Goal: Task Accomplishment & Management: Manage account settings

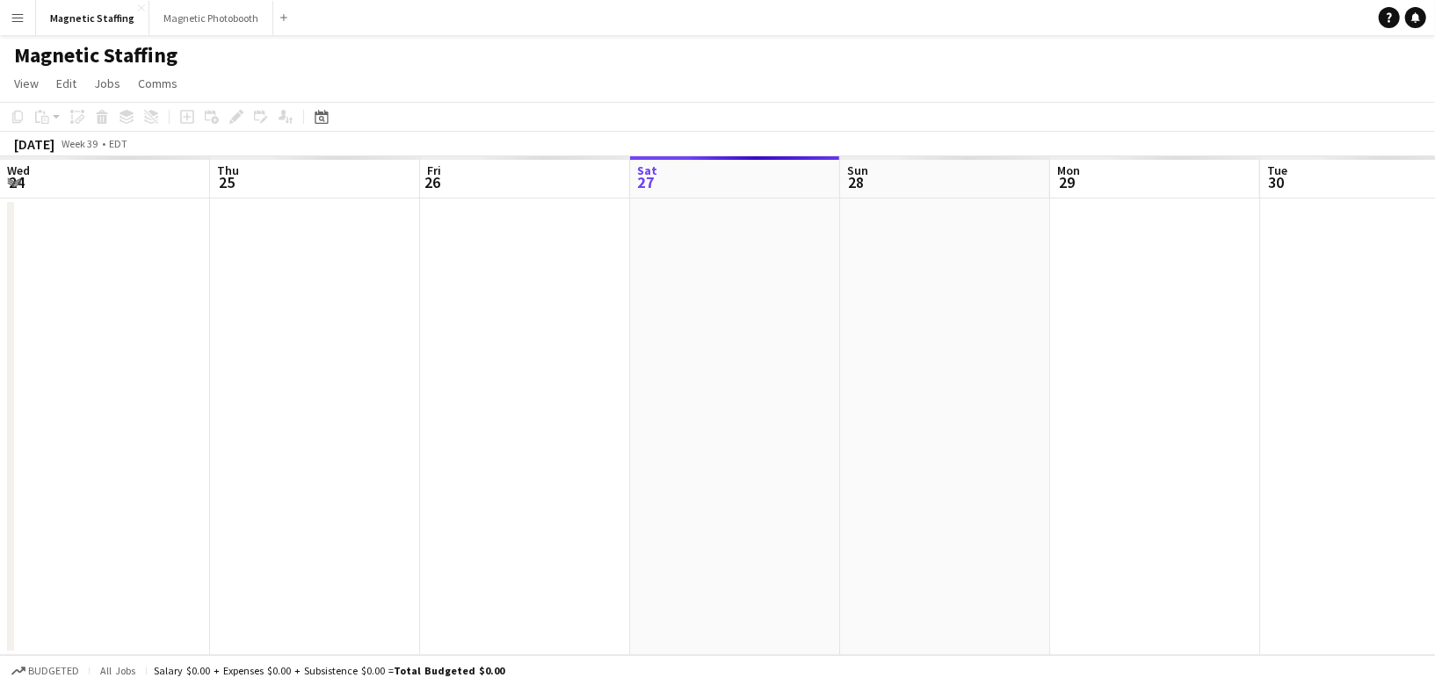
scroll to position [0, 419]
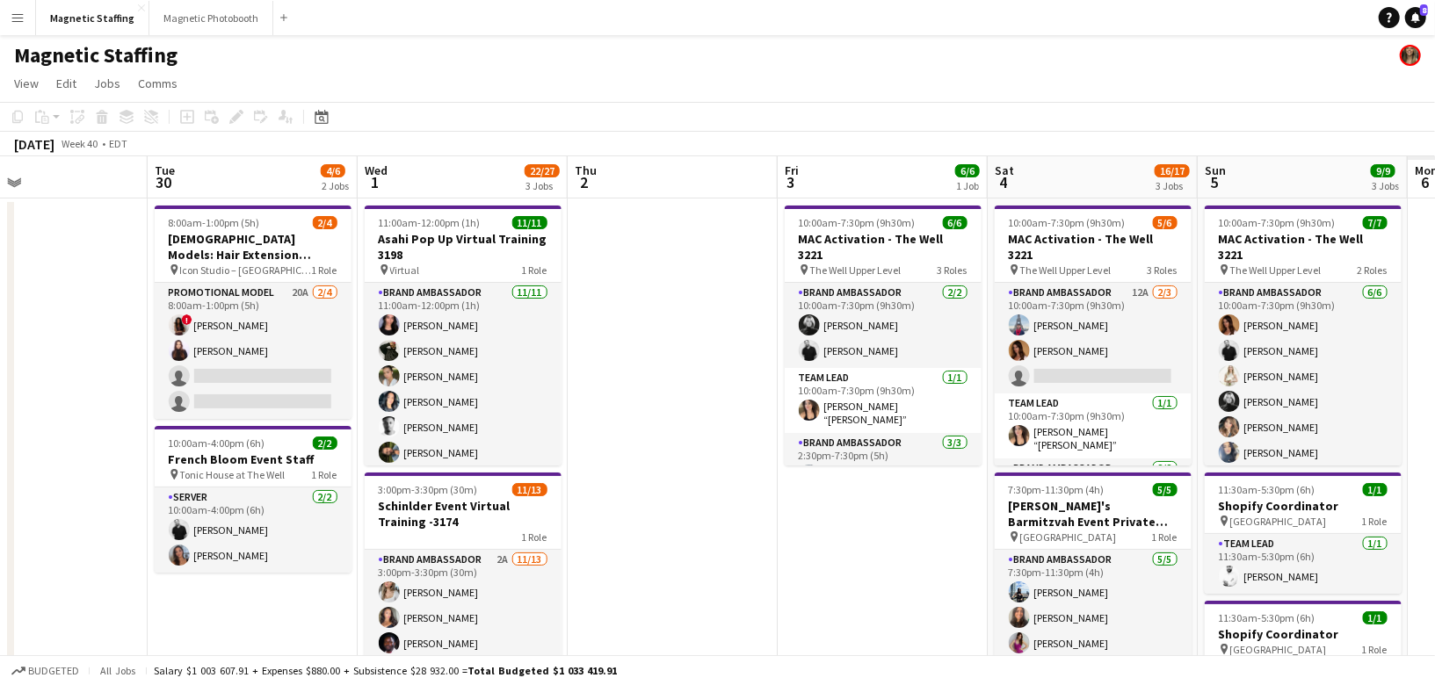
drag, startPoint x: 889, startPoint y: 410, endPoint x: 187, endPoint y: 530, distance: 712.1
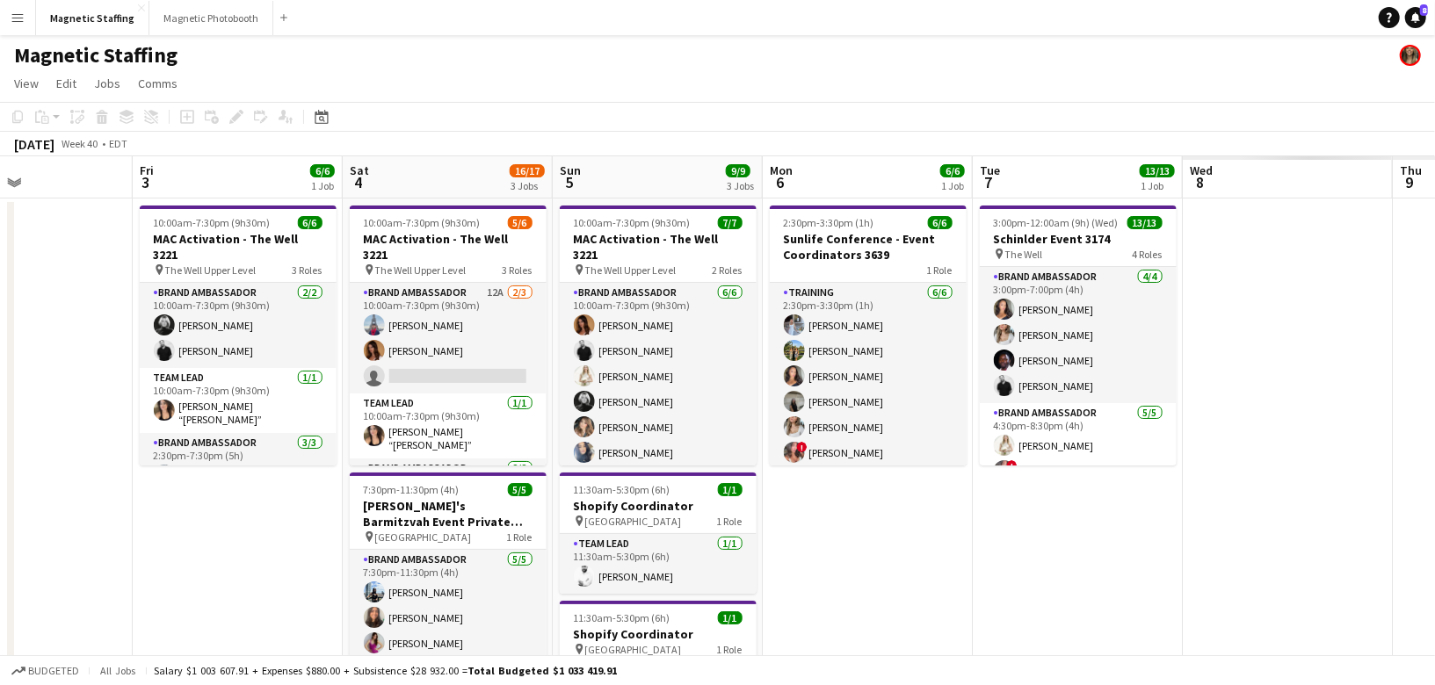
drag, startPoint x: 808, startPoint y: 520, endPoint x: 180, endPoint y: 520, distance: 628.2
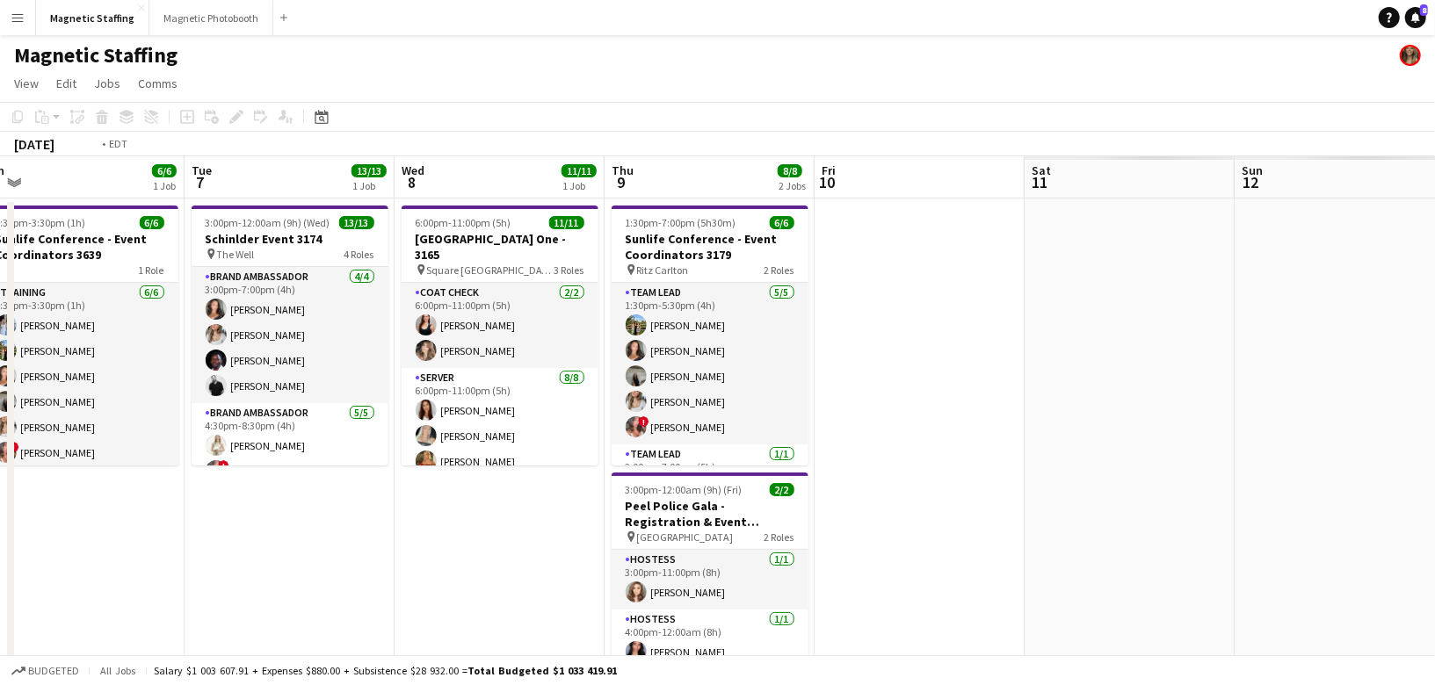
drag, startPoint x: 580, startPoint y: 391, endPoint x: 9, endPoint y: 457, distance: 574.9
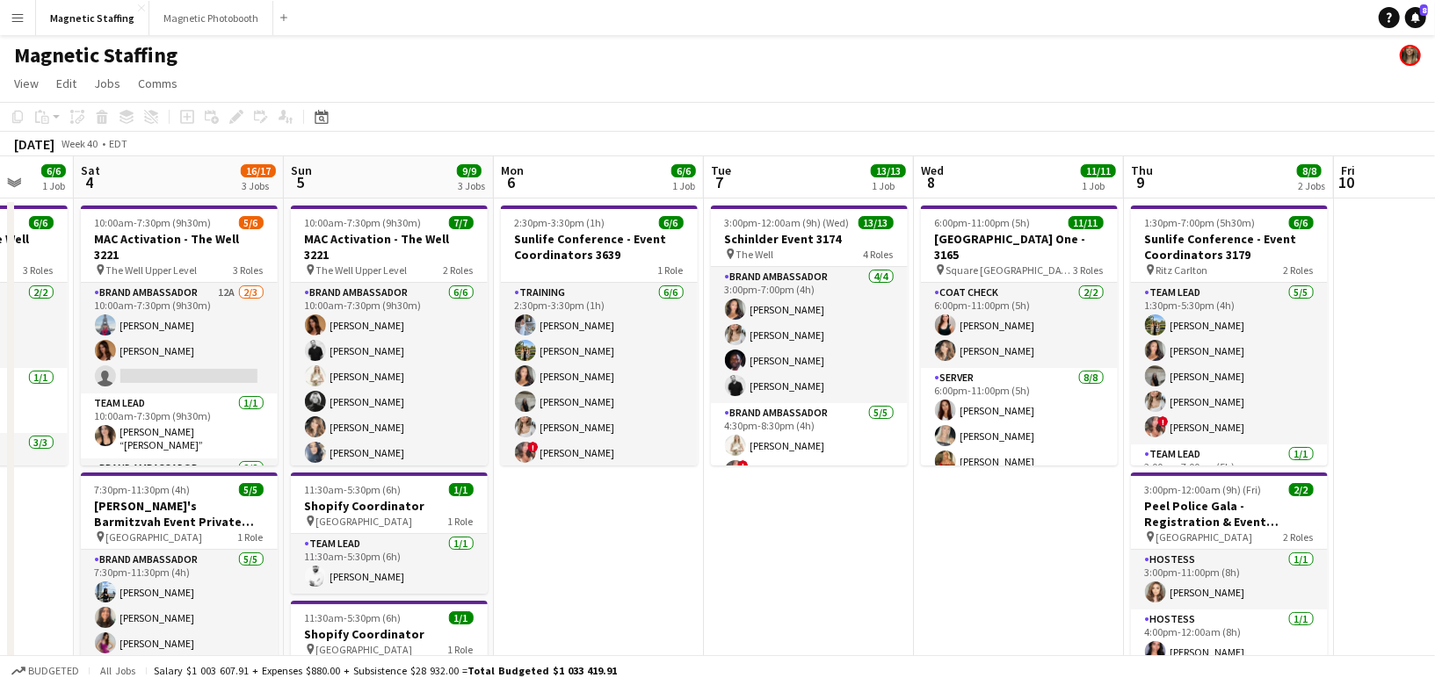
drag, startPoint x: 535, startPoint y: 467, endPoint x: 1079, endPoint y: 320, distance: 563.3
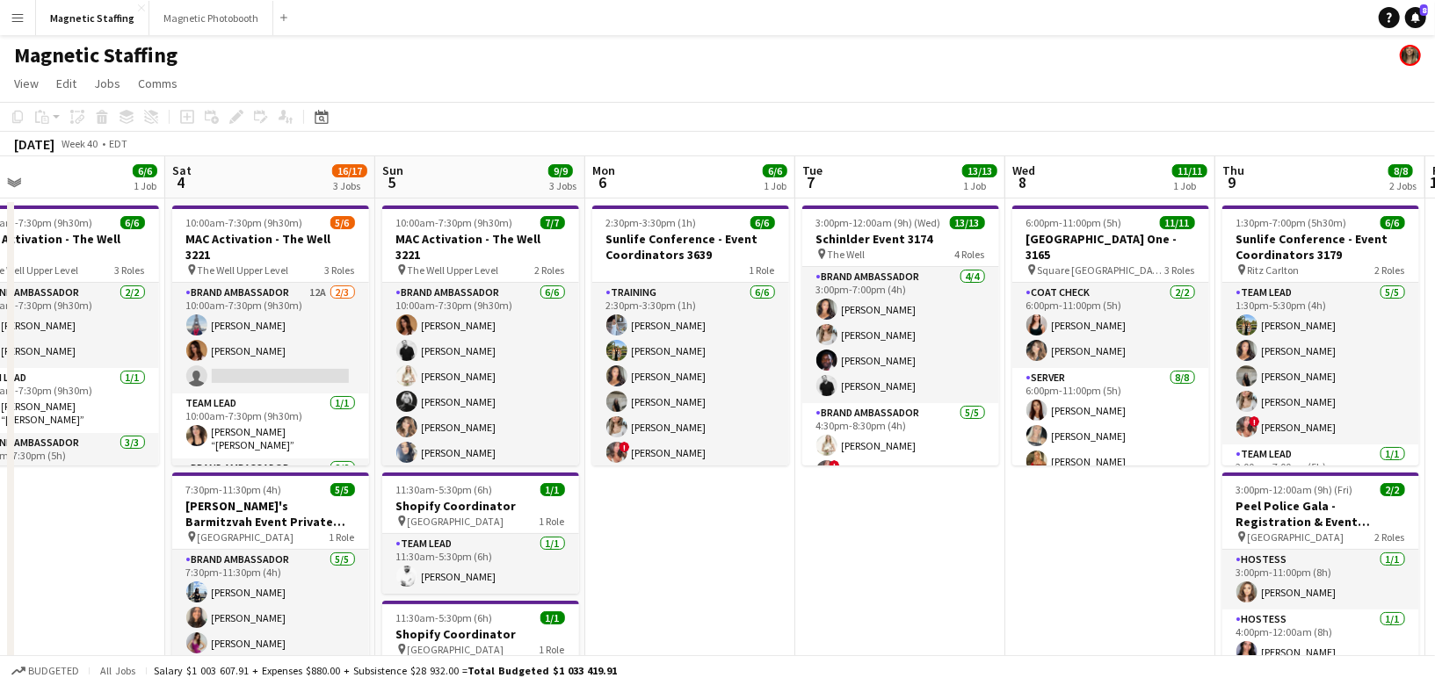
scroll to position [0, 402]
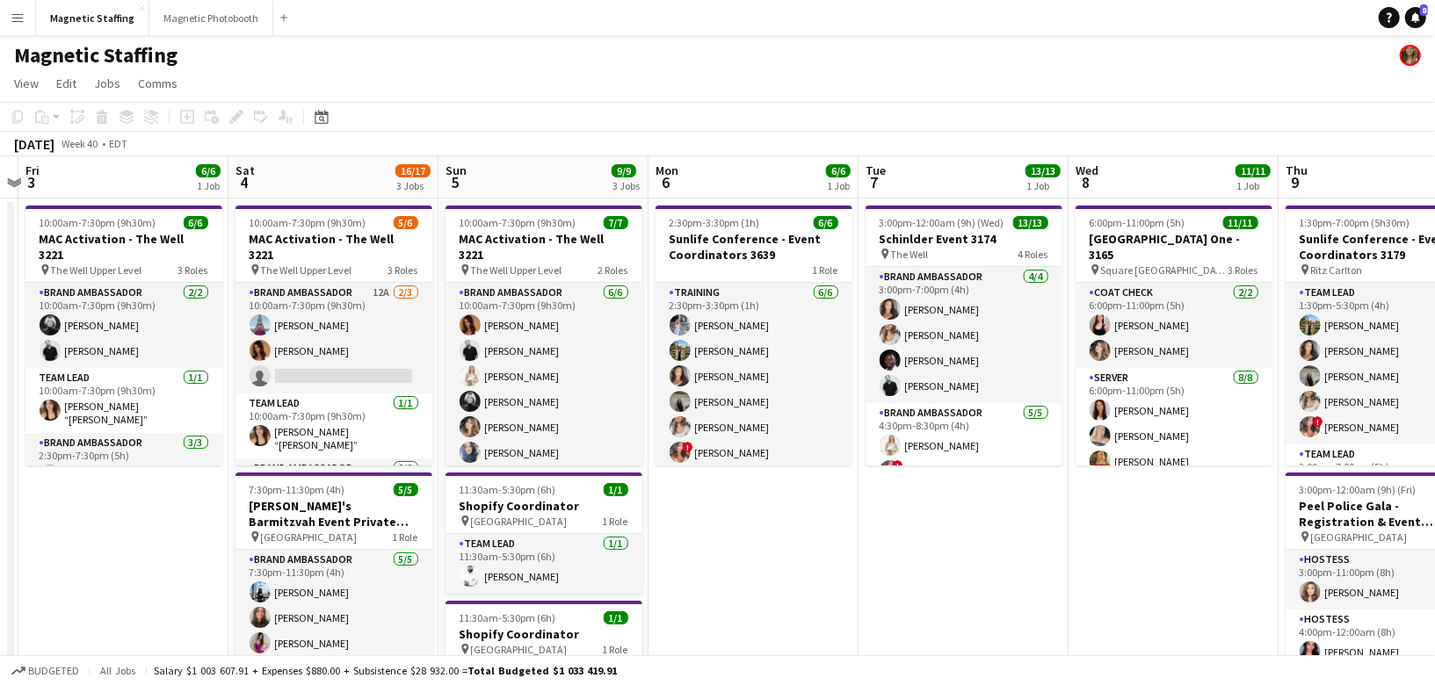
drag, startPoint x: 1271, startPoint y: 170, endPoint x: 1409, endPoint y: 166, distance: 138.9
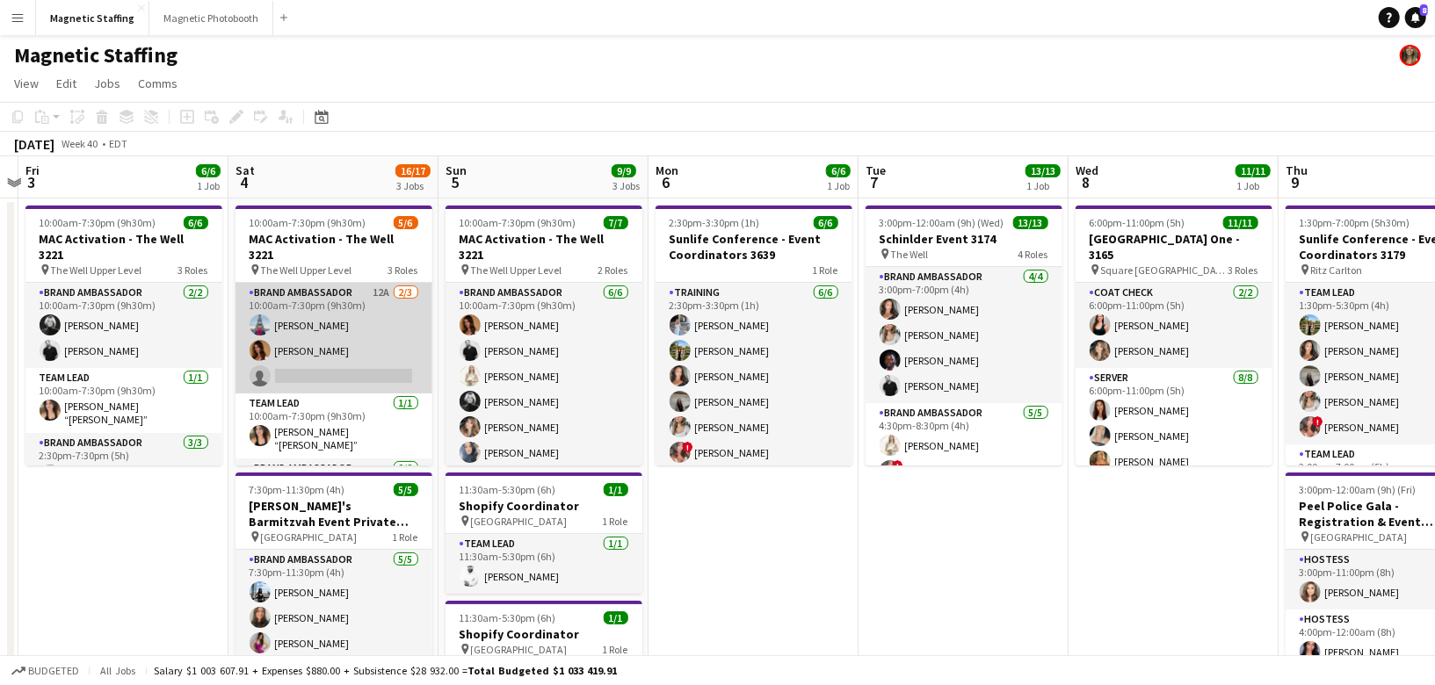
click at [392, 298] on app-card-role "Brand Ambassador 12A [DATE] 10:00am-7:30pm (9h30m) [GEOGRAPHIC_DATA][PERSON_NAM…" at bounding box center [333, 338] width 197 height 111
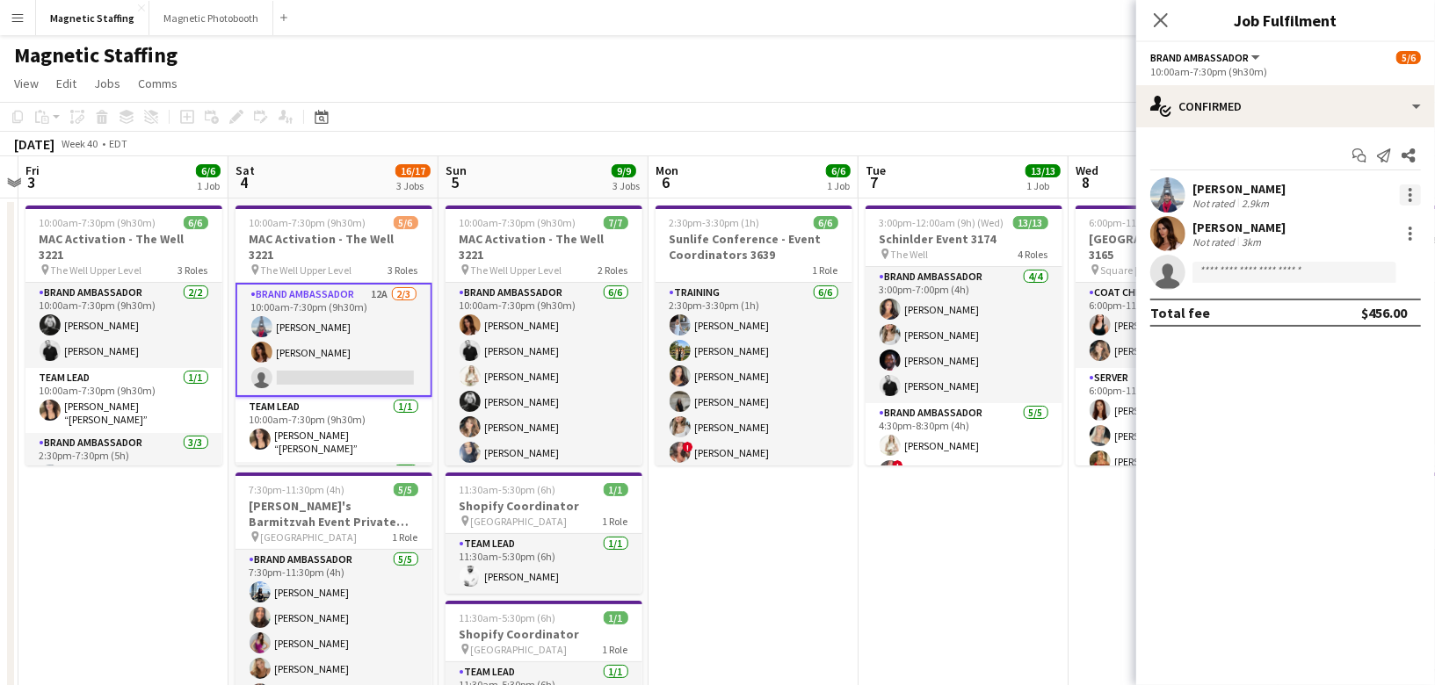
click at [1412, 192] on div at bounding box center [1410, 195] width 21 height 21
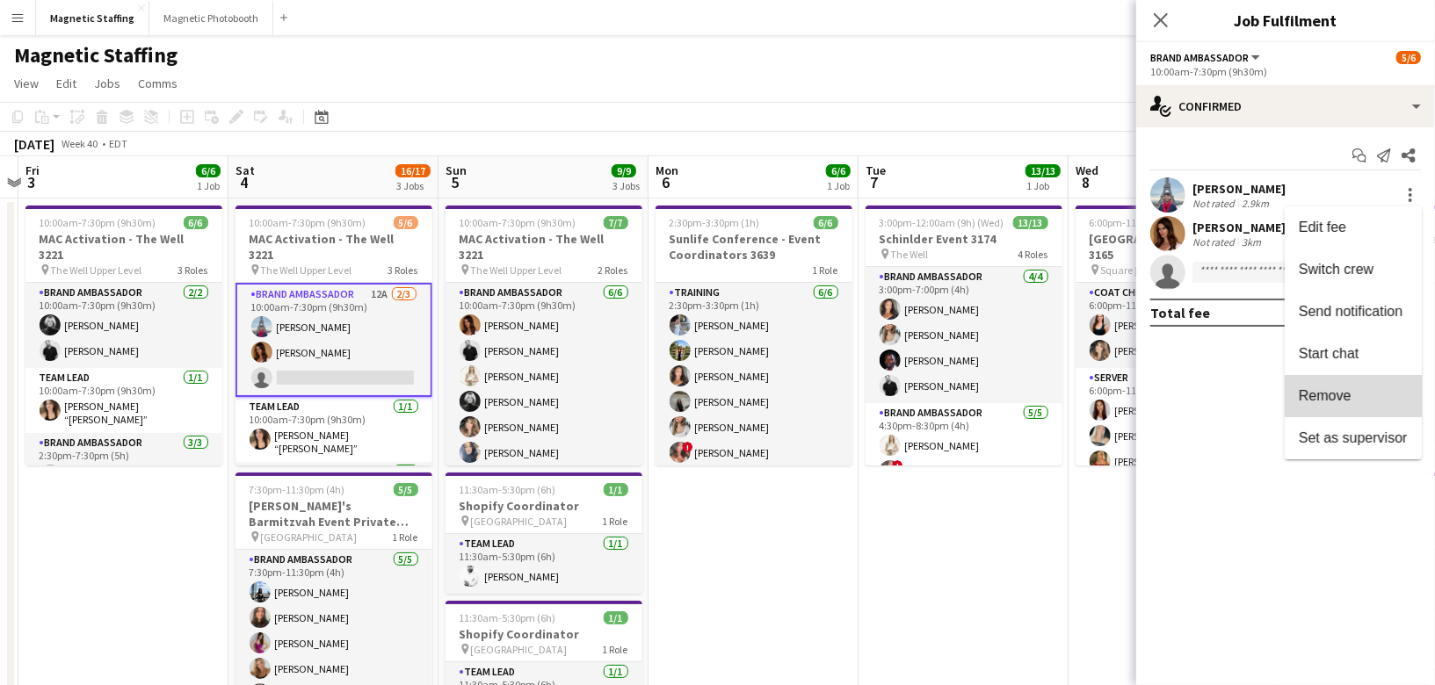
click at [1356, 406] on button "Remove" at bounding box center [1353, 396] width 137 height 42
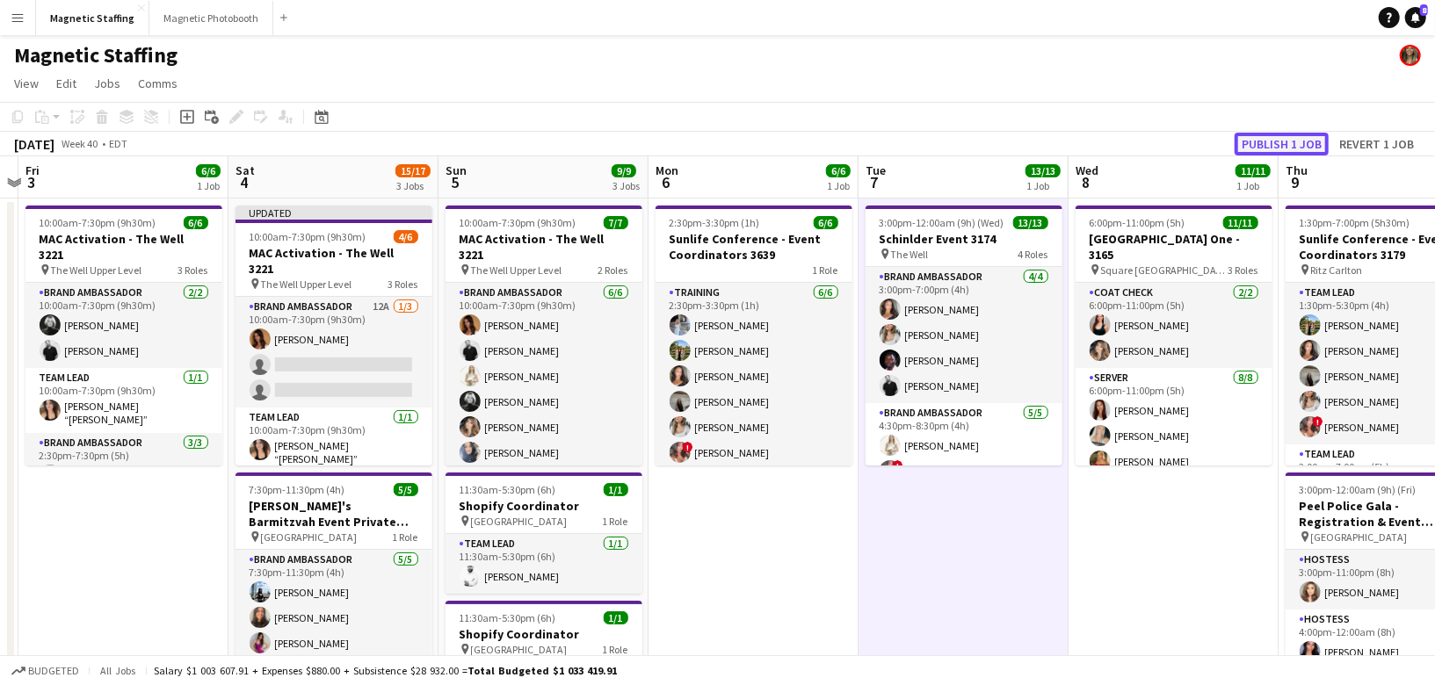
click at [1297, 136] on button "Publish 1 job" at bounding box center [1281, 144] width 94 height 23
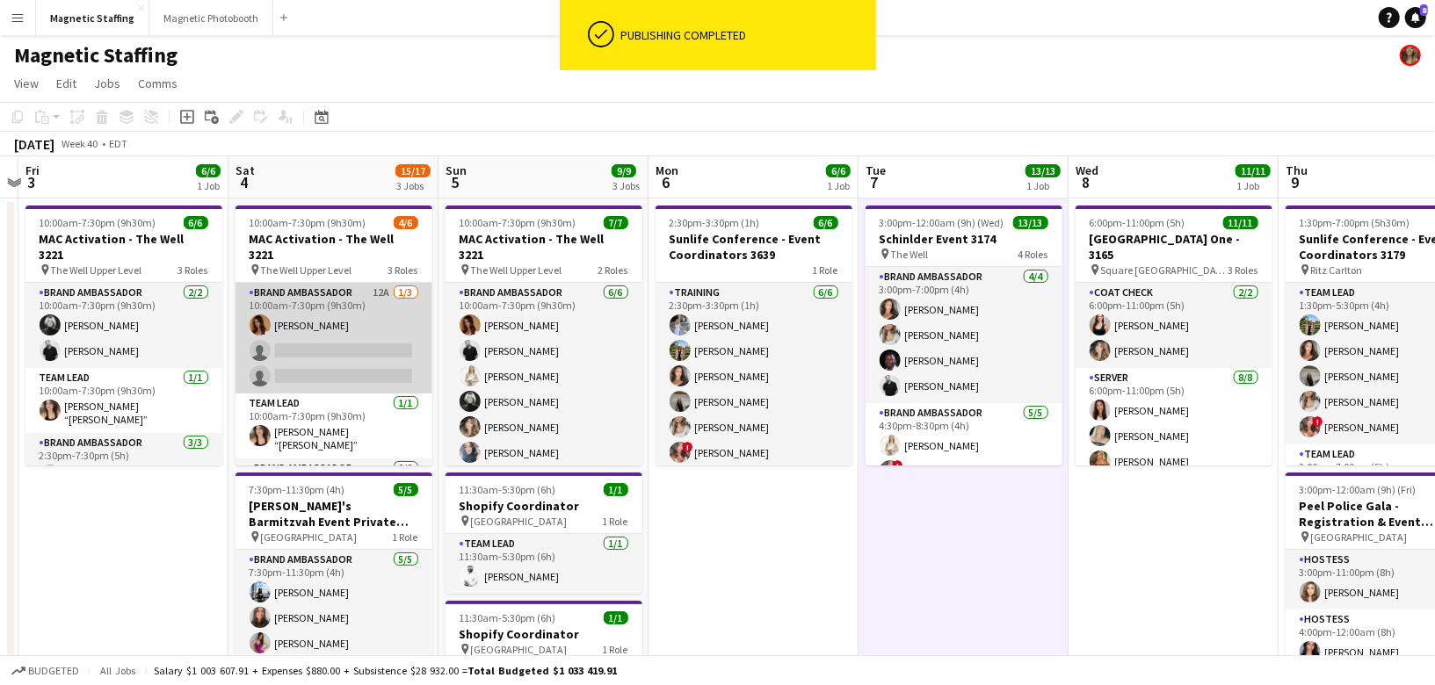
click at [366, 351] on app-card-role "Brand Ambassador 12A [DATE] 10:00am-7:30pm (9h30m) [PERSON_NAME] single-neutral…" at bounding box center [333, 338] width 197 height 111
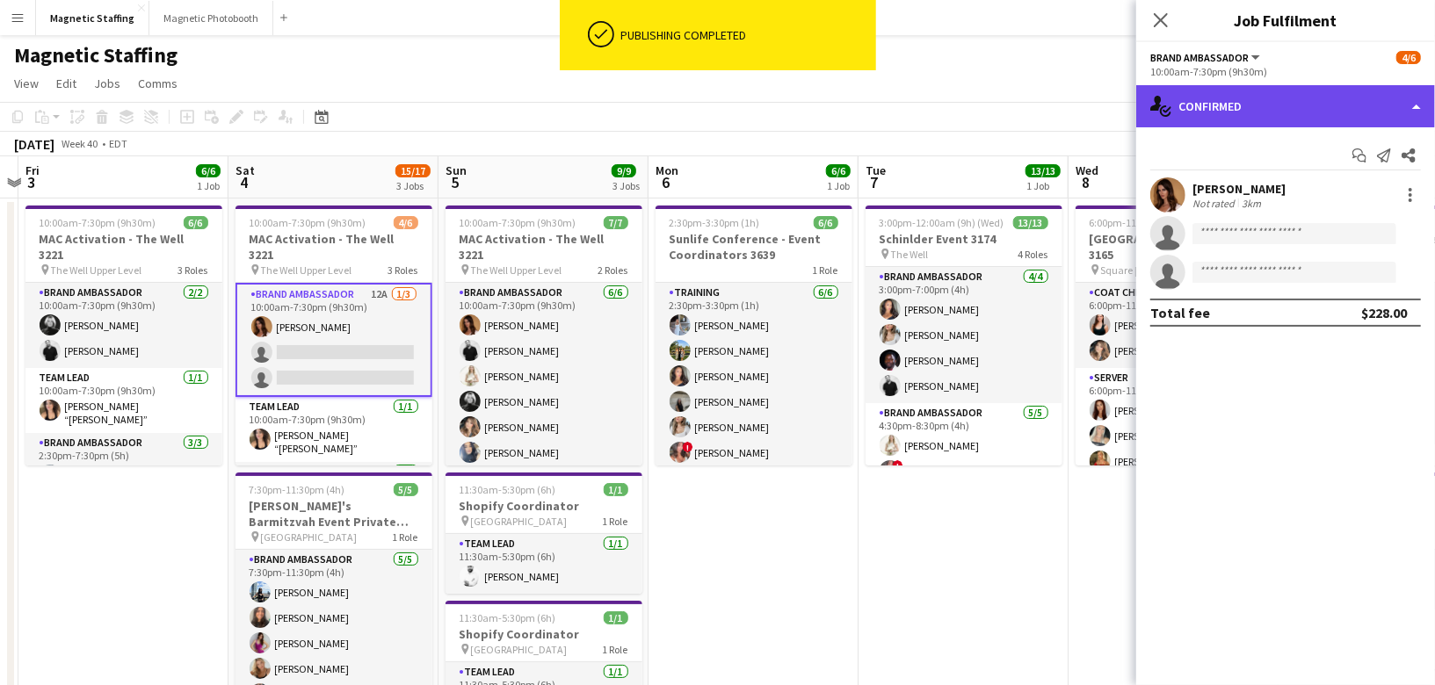
click at [1204, 107] on div "single-neutral-actions-check-2 Confirmed" at bounding box center [1285, 106] width 299 height 42
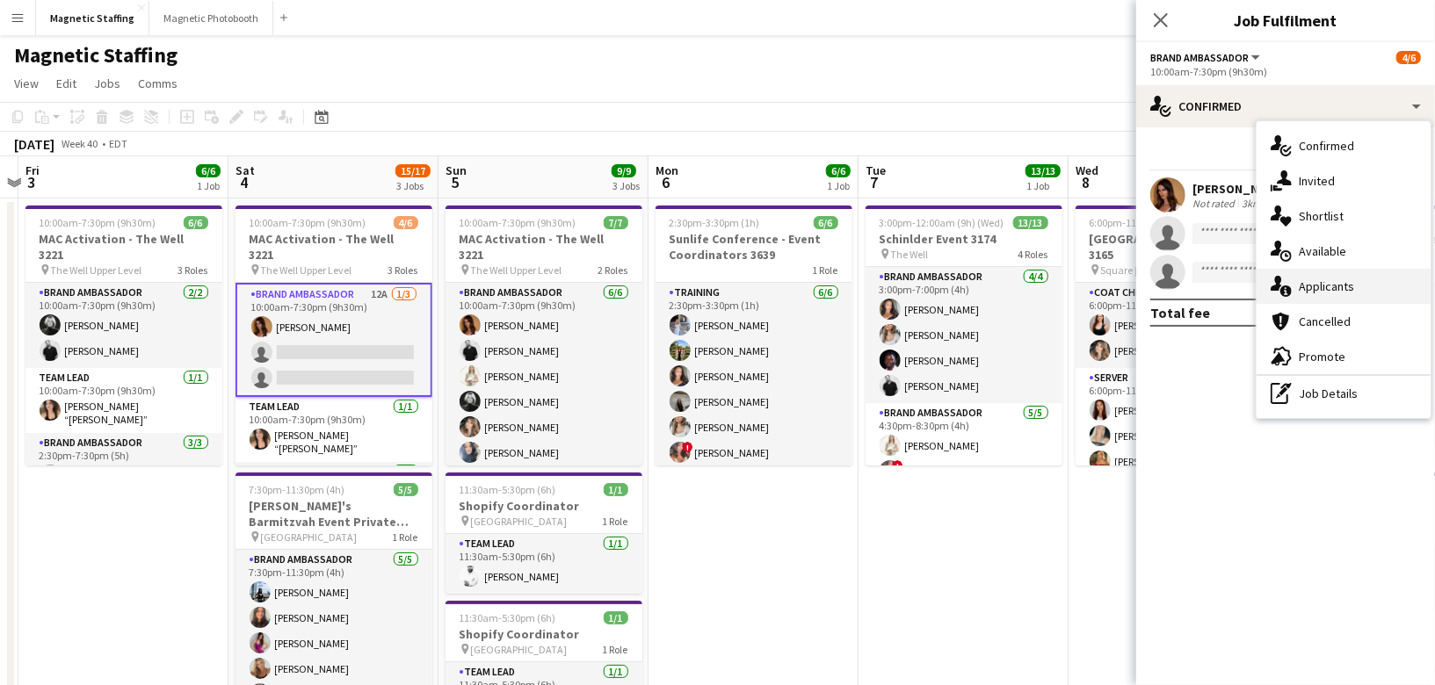
click at [1295, 278] on div "single-neutral-actions-information Applicants" at bounding box center [1343, 286] width 174 height 35
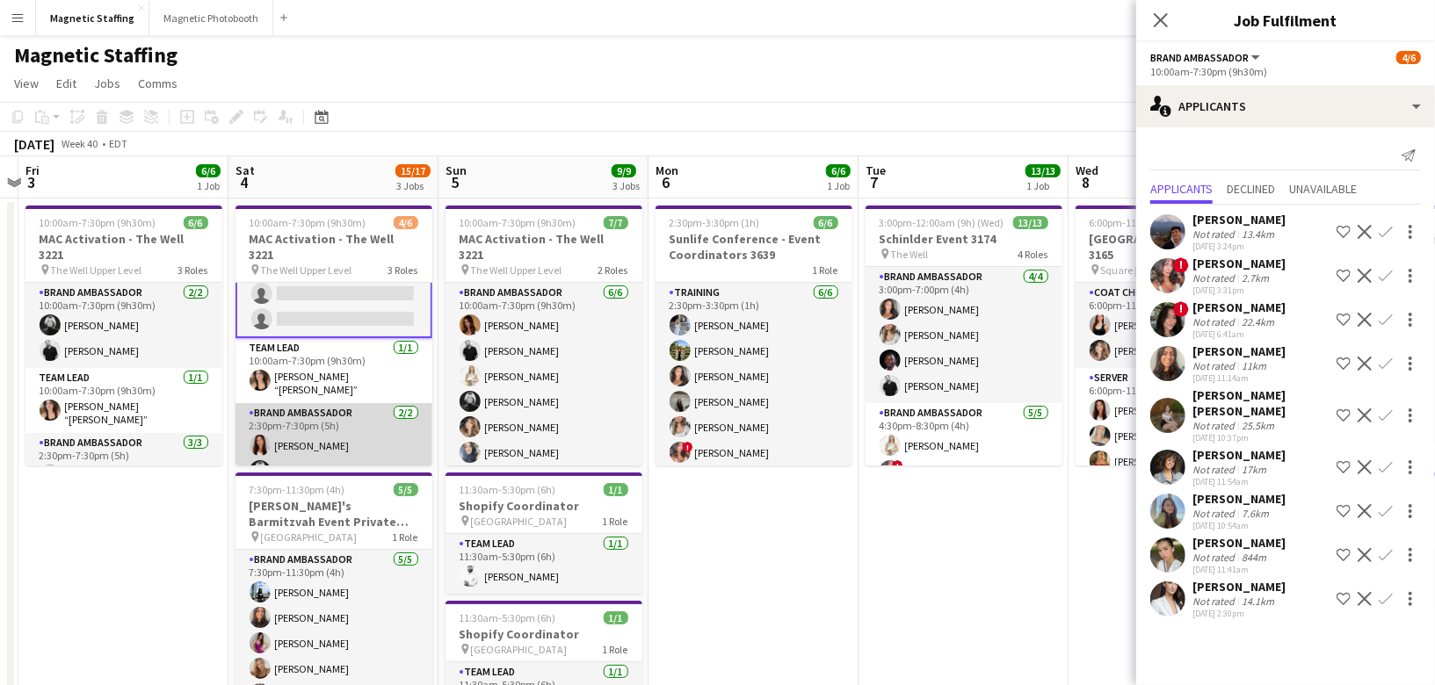
click at [323, 424] on app-card-role "Brand Ambassador [DATE] 2:30pm-7:30pm (5h) [PERSON_NAME] [PERSON_NAME]" at bounding box center [333, 445] width 197 height 85
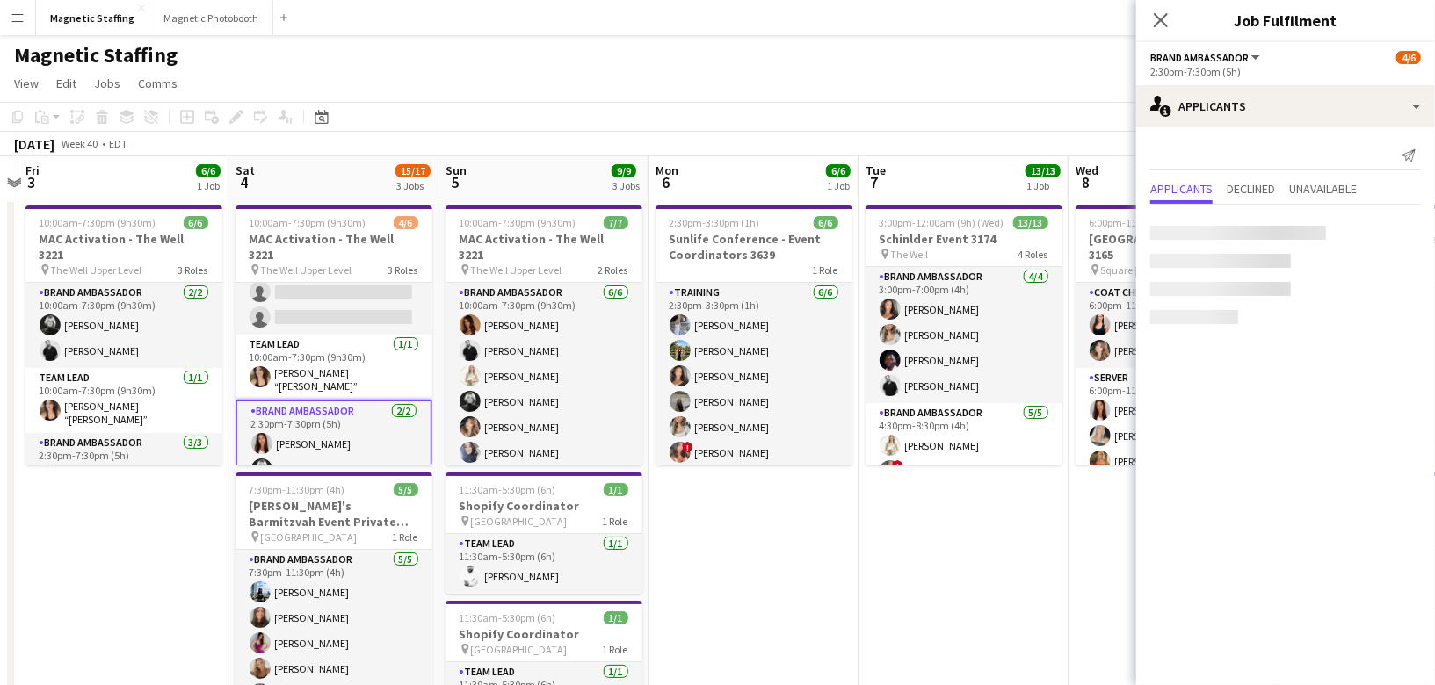
scroll to position [58, 0]
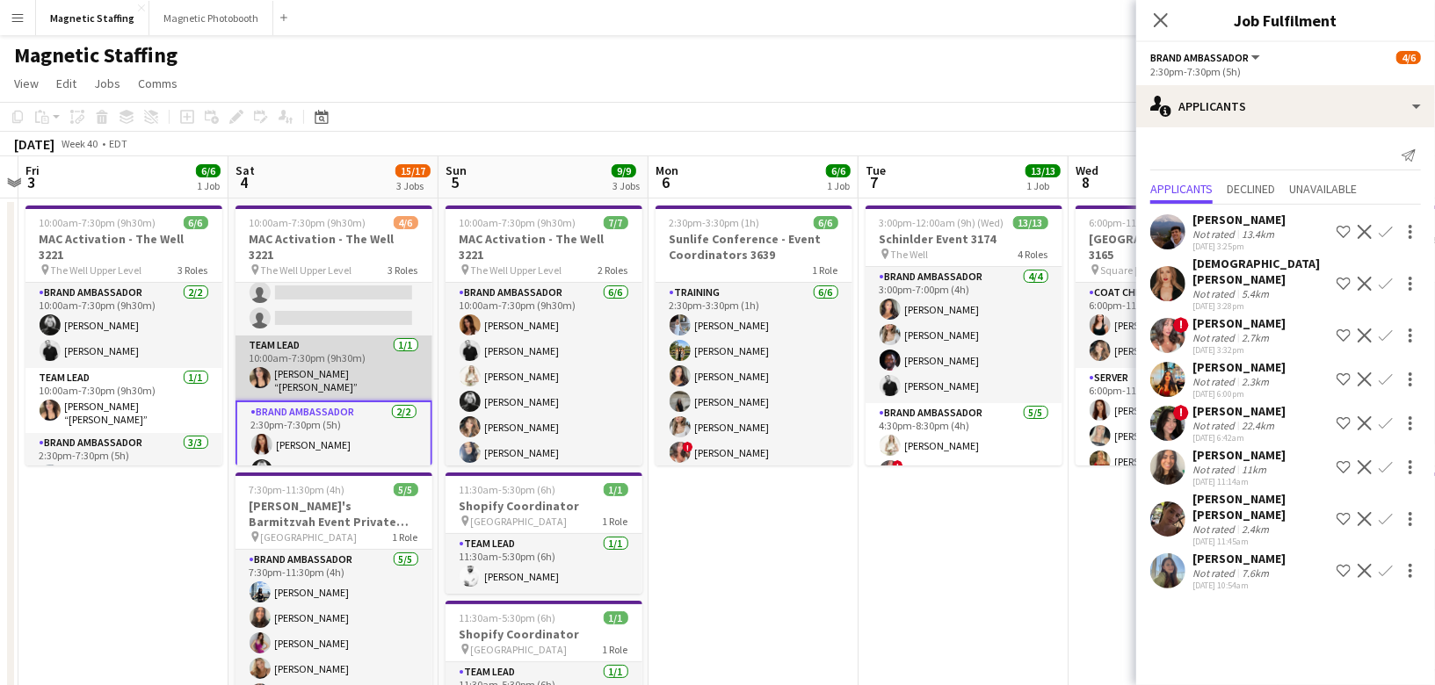
click at [341, 357] on app-card-role "Team Lead [DATE] 10:00am-7:30pm (9h30m) [PERSON_NAME] “[PERSON_NAME]” [PERSON_N…" at bounding box center [333, 368] width 197 height 65
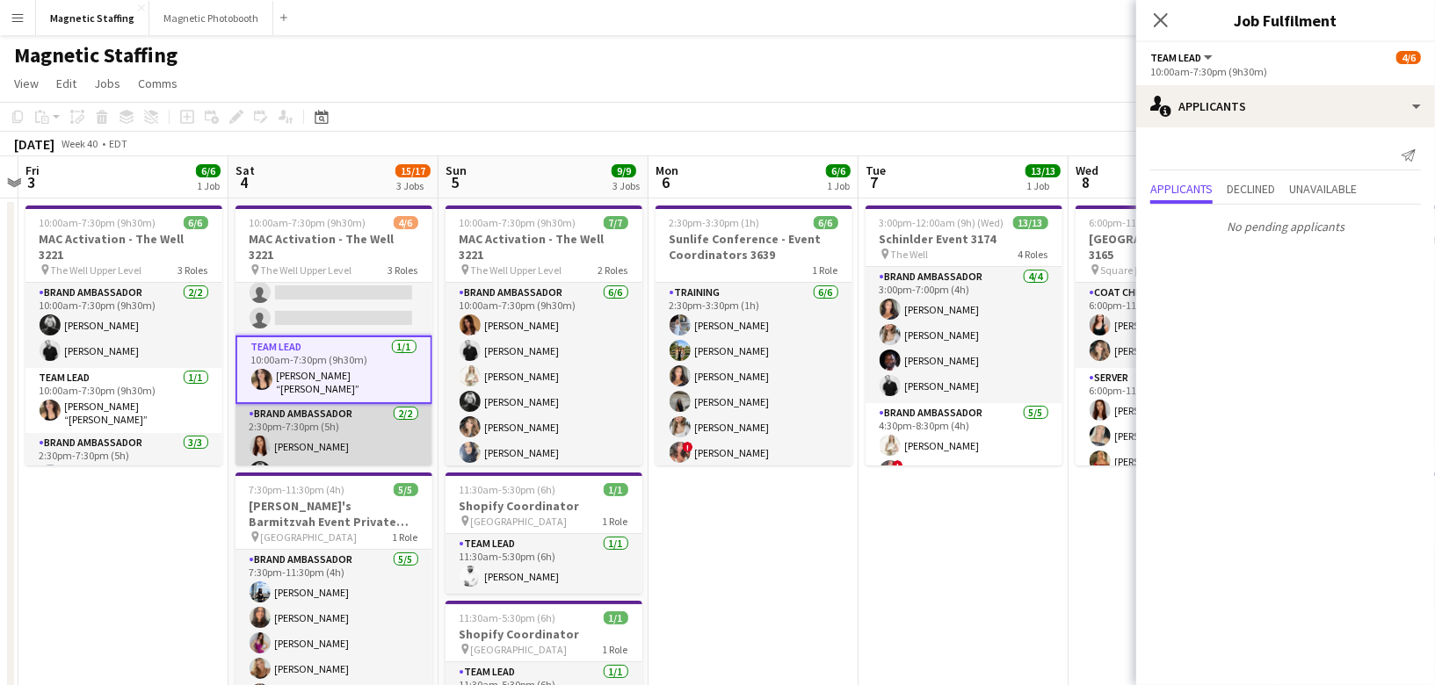
click at [335, 422] on app-card-role "Brand Ambassador [DATE] 2:30pm-7:30pm (5h) [PERSON_NAME] [PERSON_NAME]" at bounding box center [333, 446] width 197 height 85
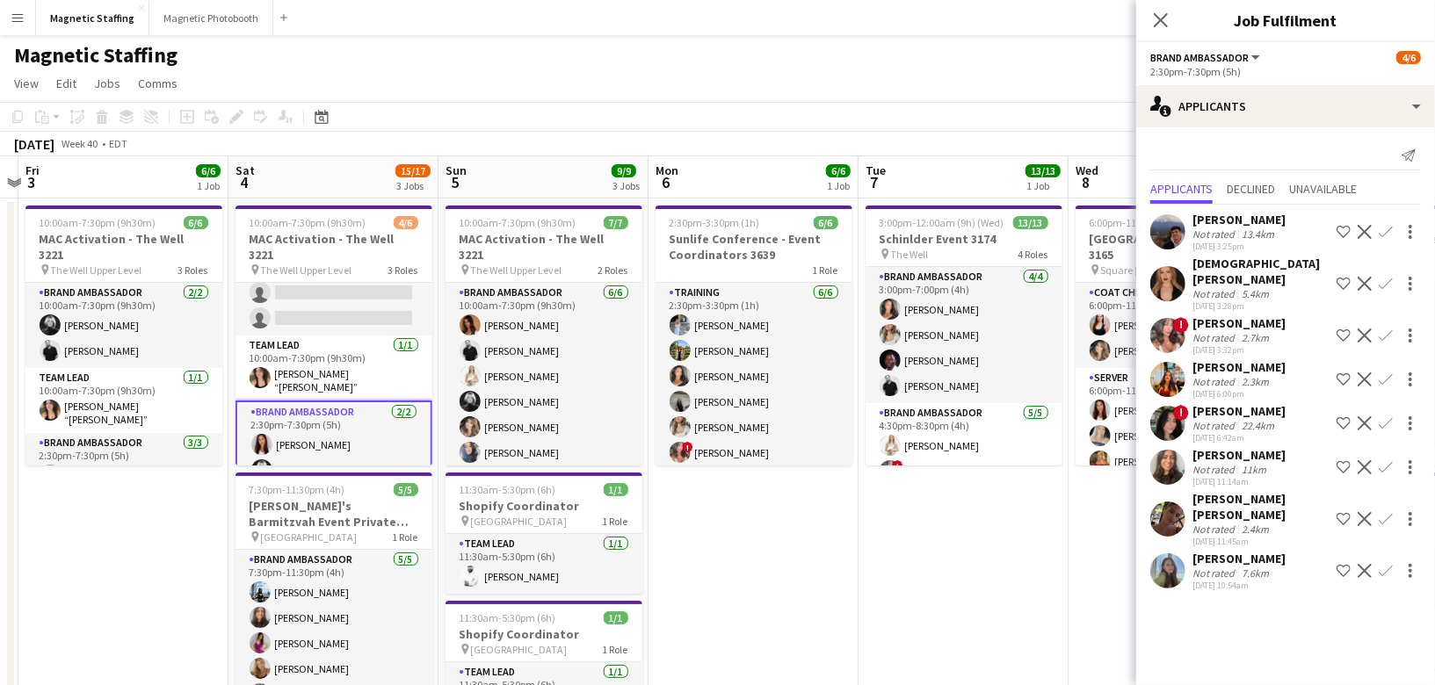
scroll to position [0, 0]
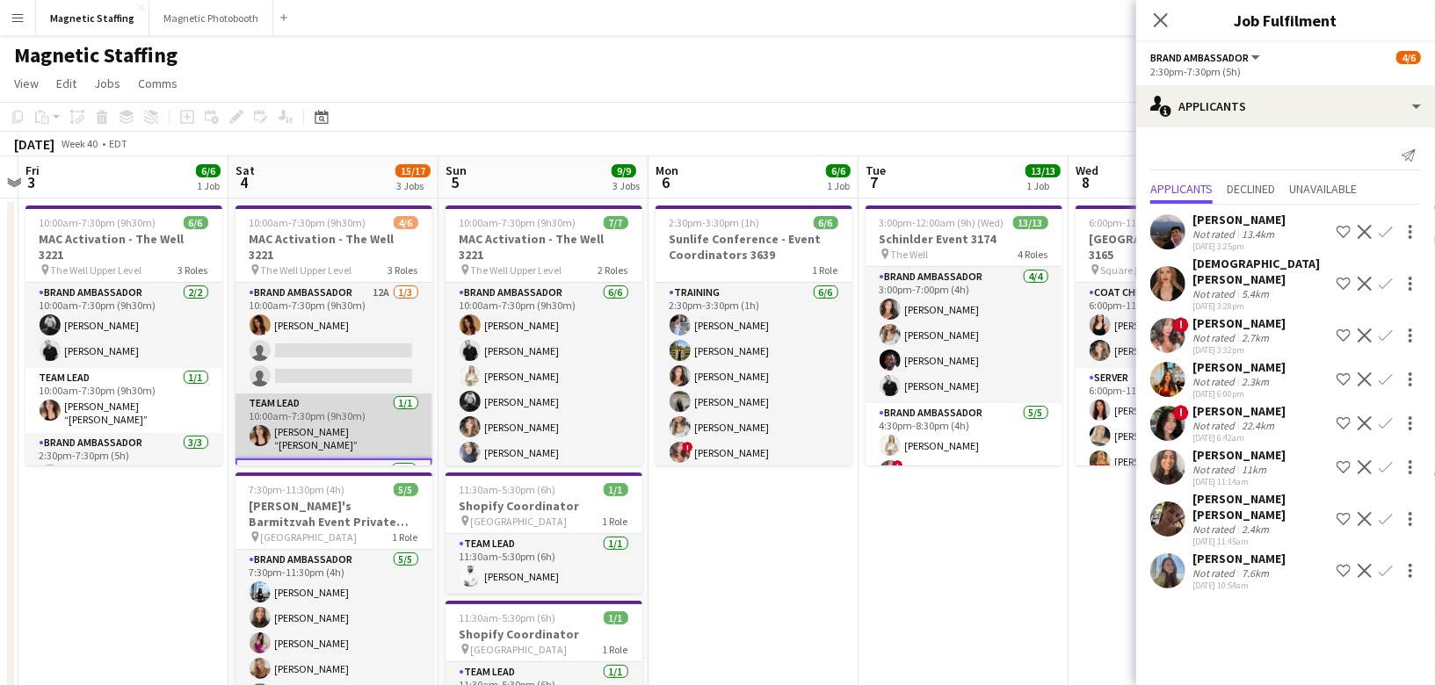
click at [344, 395] on app-card-role "Team Lead [DATE] 10:00am-7:30pm (9h30m) [PERSON_NAME] “[PERSON_NAME]” [PERSON_N…" at bounding box center [333, 426] width 197 height 65
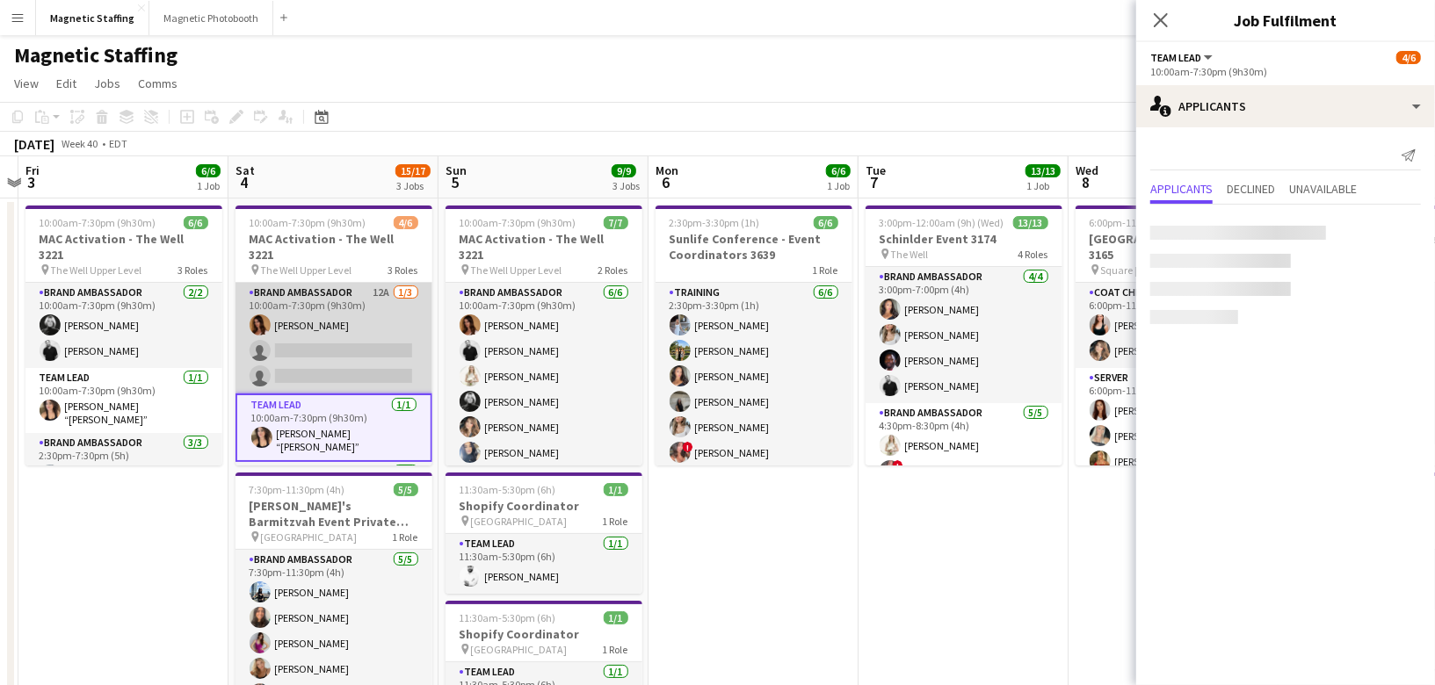
click at [363, 358] on app-card-role "Brand Ambassador 12A [DATE] 10:00am-7:30pm (9h30m) [PERSON_NAME] single-neutral…" at bounding box center [333, 338] width 197 height 111
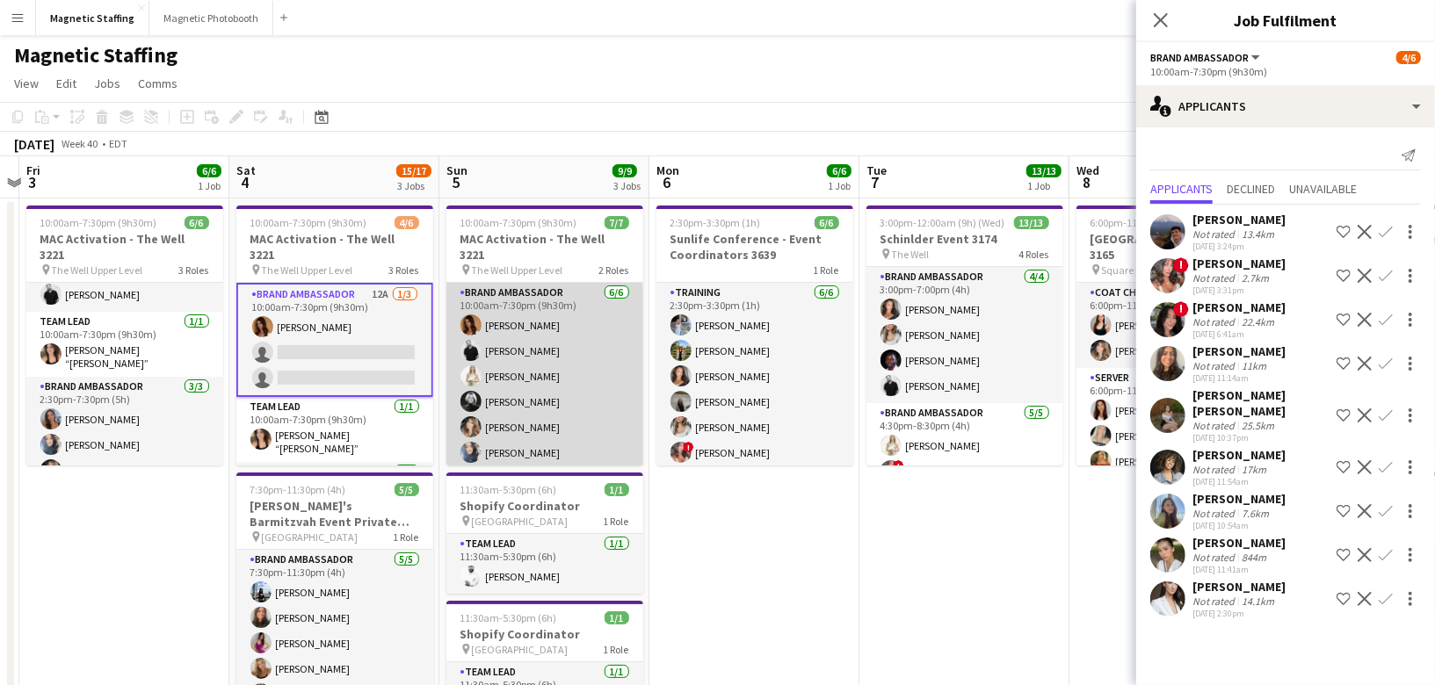
scroll to position [47, 0]
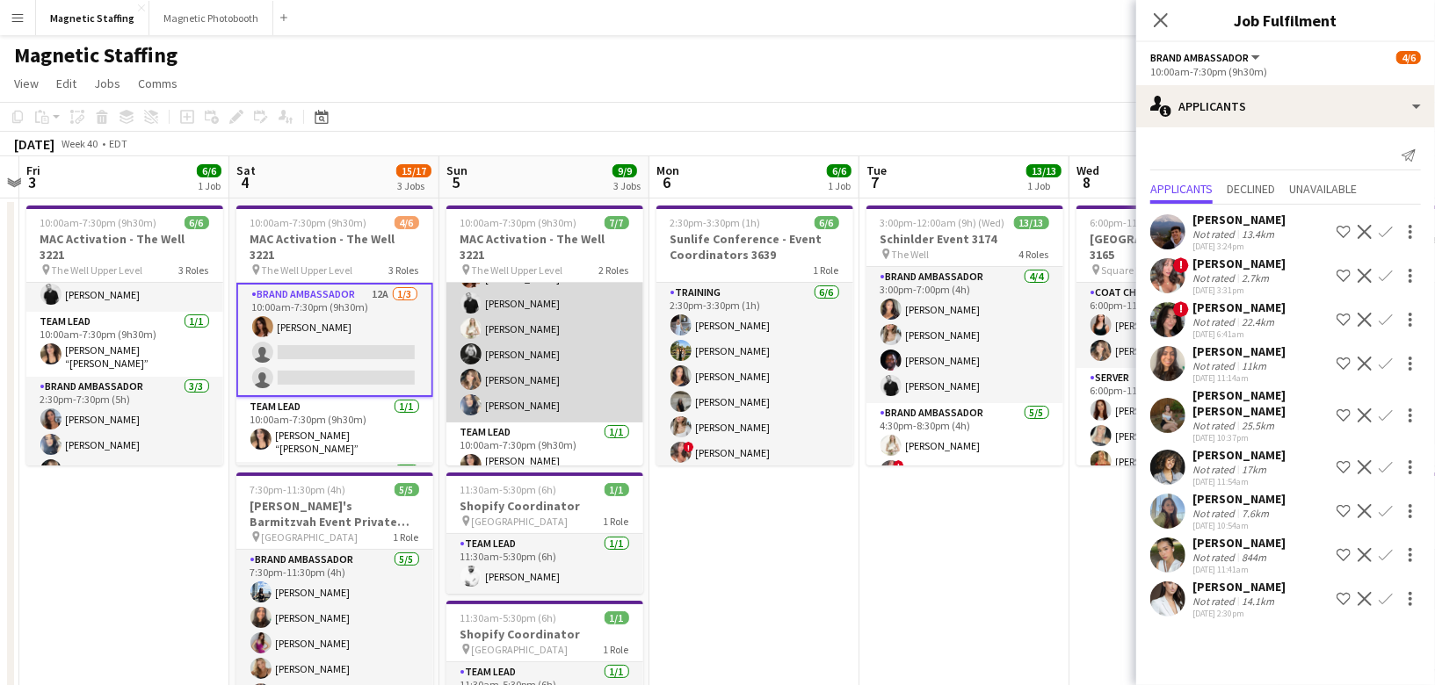
click at [563, 396] on app-card-role "Brand Ambassador [DATE] 10:00am-7:30pm (9h30m) [PERSON_NAME] [PERSON_NAME] [PER…" at bounding box center [544, 328] width 197 height 187
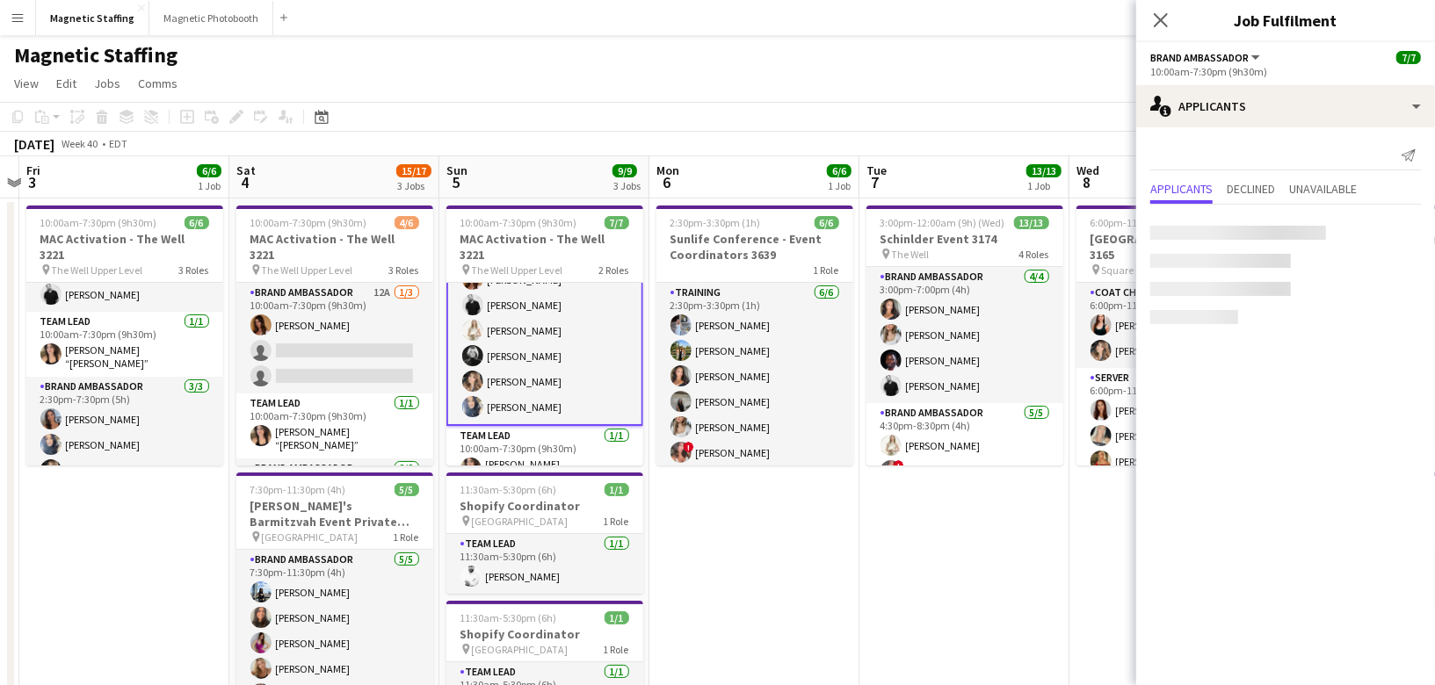
scroll to position [49, 0]
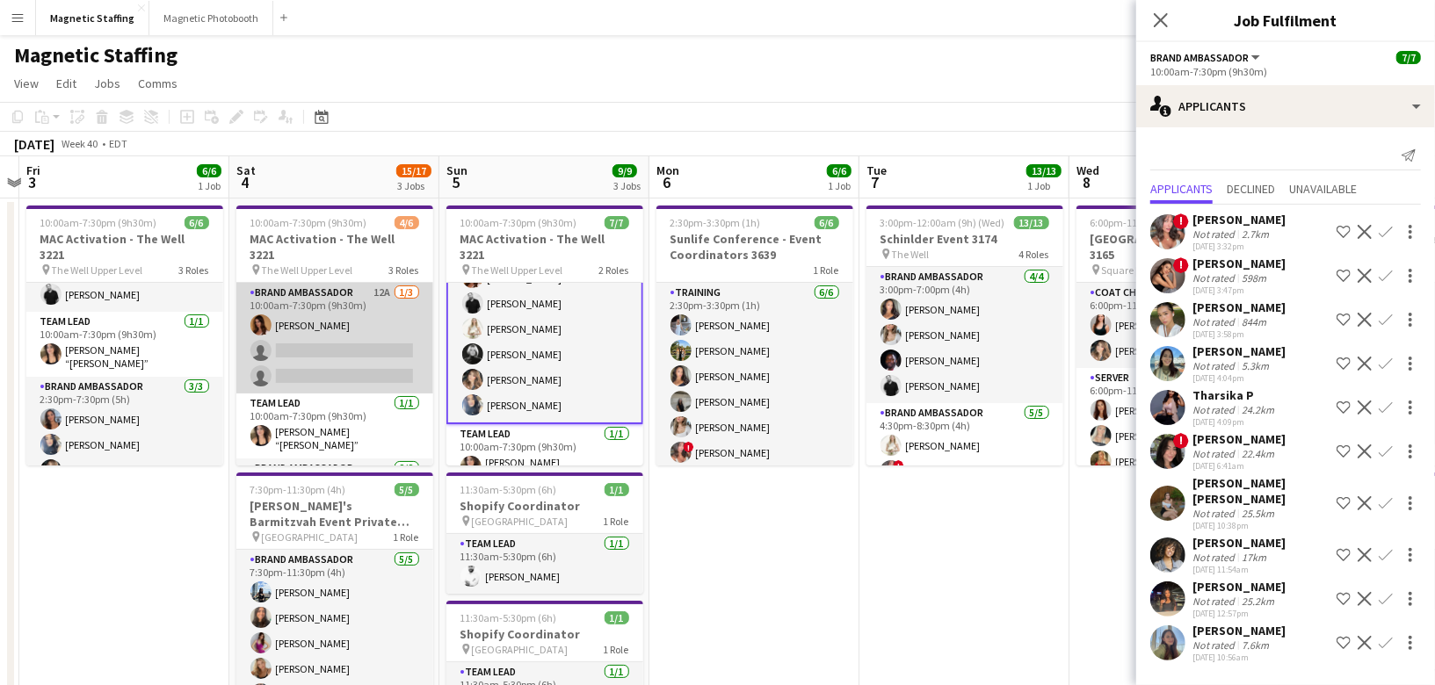
click at [378, 344] on app-card-role "Brand Ambassador 12A [DATE] 10:00am-7:30pm (9h30m) [PERSON_NAME] single-neutral…" at bounding box center [334, 338] width 197 height 111
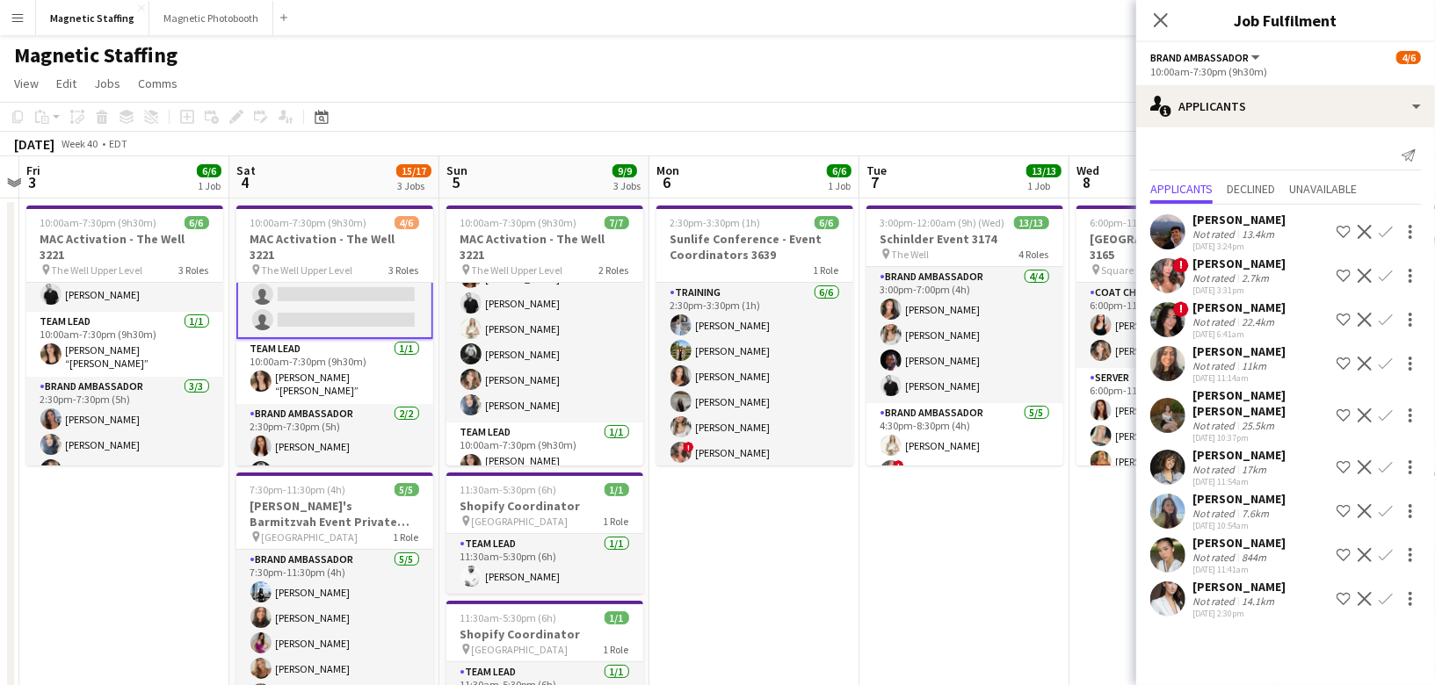
scroll to position [59, 0]
click at [318, 119] on icon "Date picker" at bounding box center [322, 117] width 14 height 14
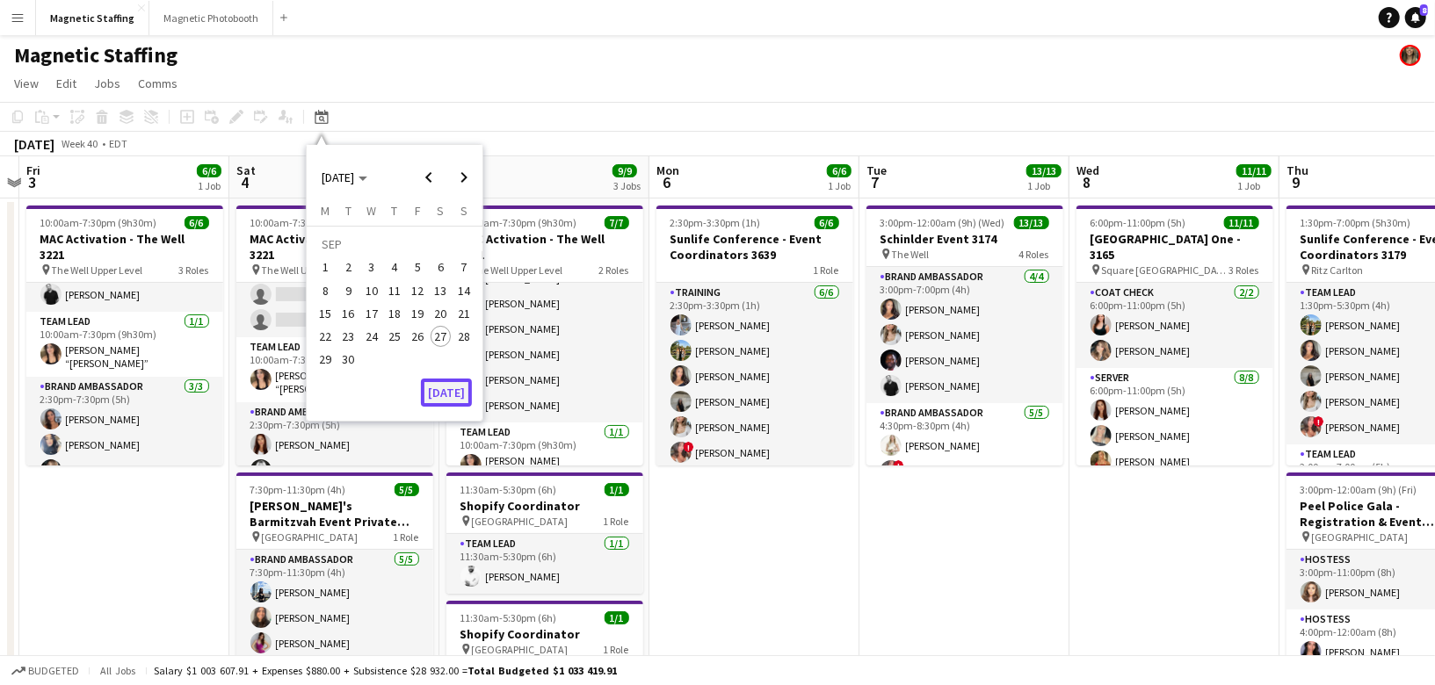
click at [463, 400] on button "[DATE]" at bounding box center [446, 393] width 51 height 28
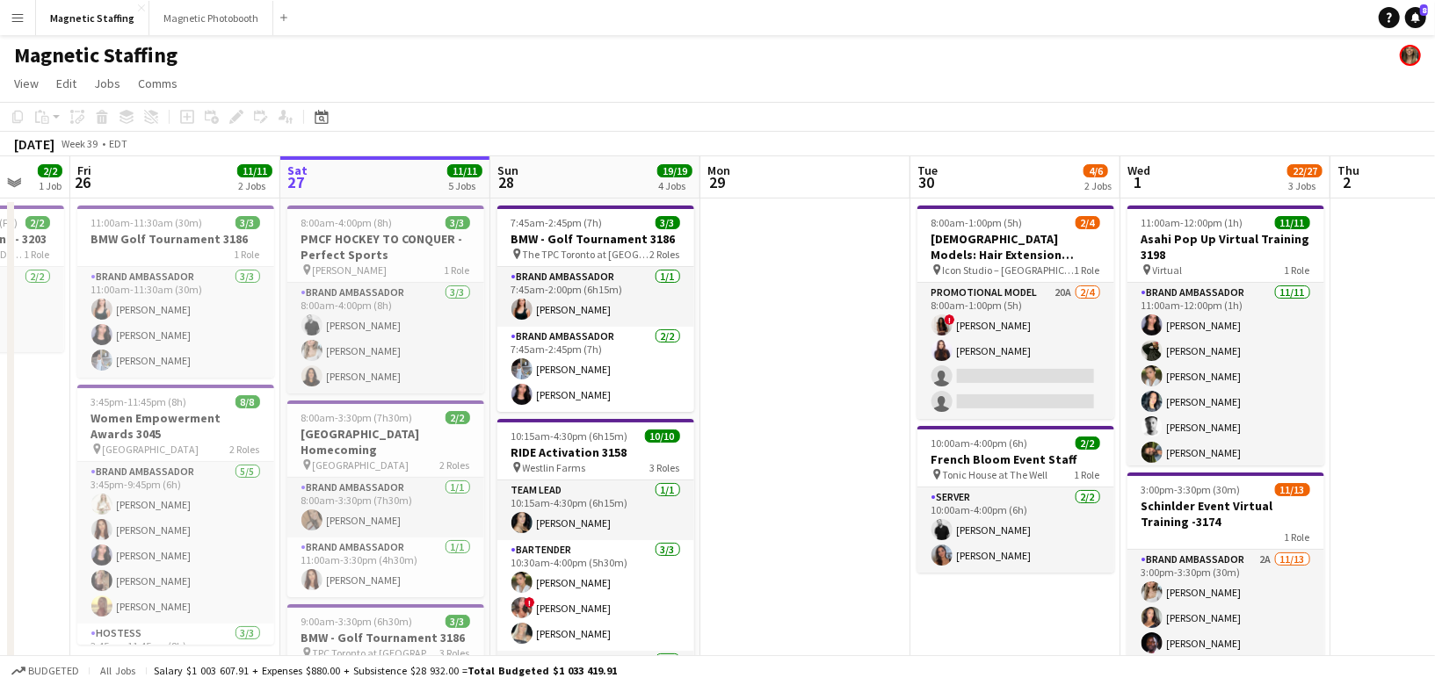
drag, startPoint x: 553, startPoint y: 445, endPoint x: 382, endPoint y: 440, distance: 170.5
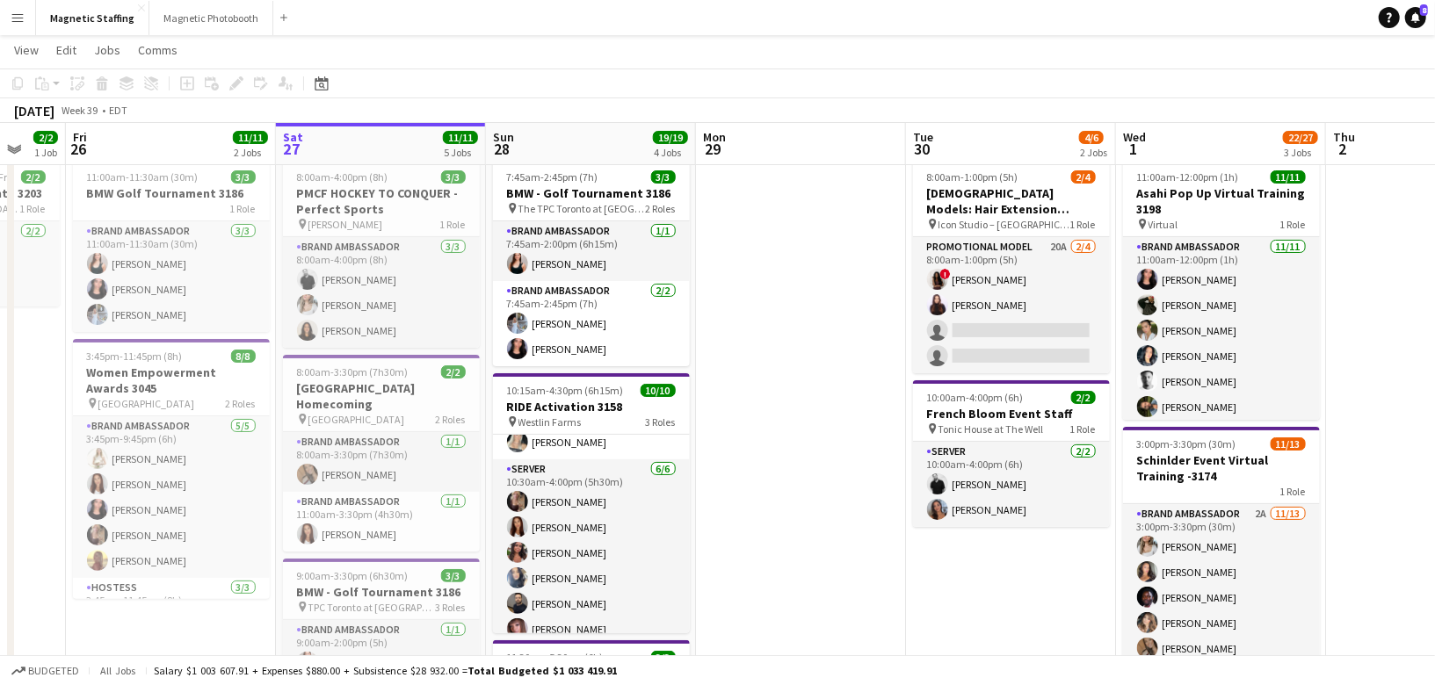
scroll to position [158, 0]
